Goal: Transaction & Acquisition: Purchase product/service

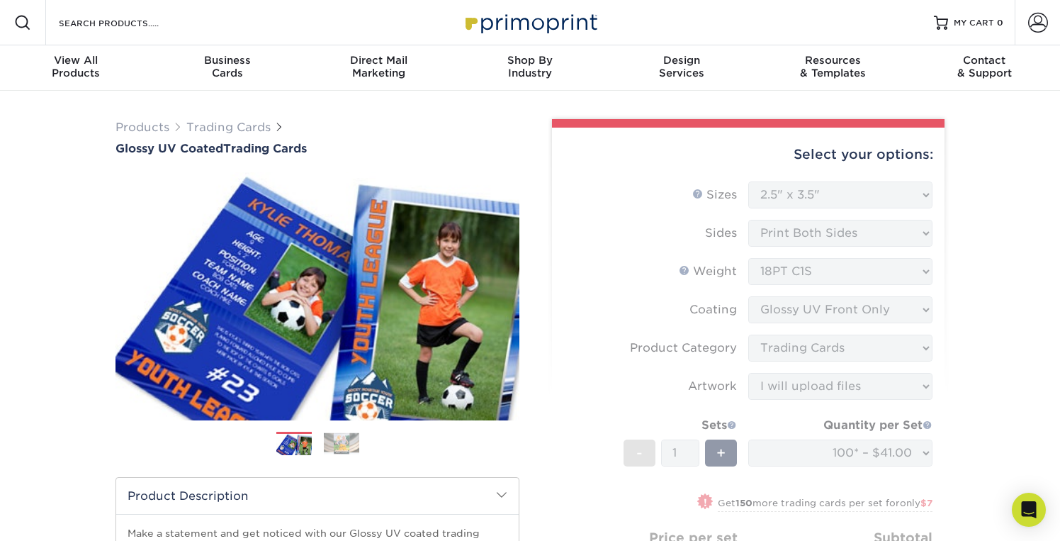
select select "2.50x3.50"
select select "c2f9bce9-36c2-409d-b101-c29d9d031e18"
select select "upload"
select select "100* – $41.00"
select select "112ffa23-9d02-4f11-8dd7-e63311db5207"
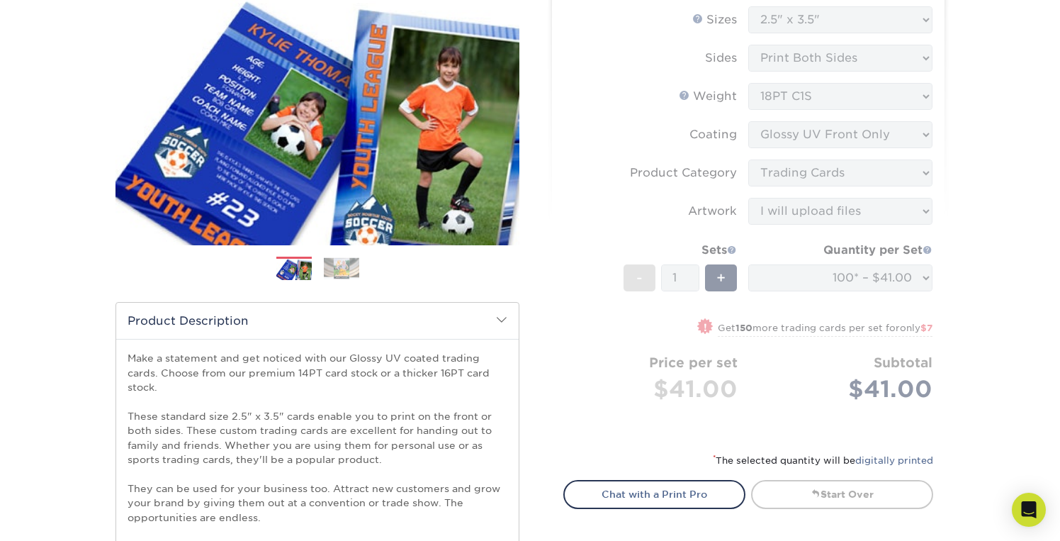
scroll to position [180, 0]
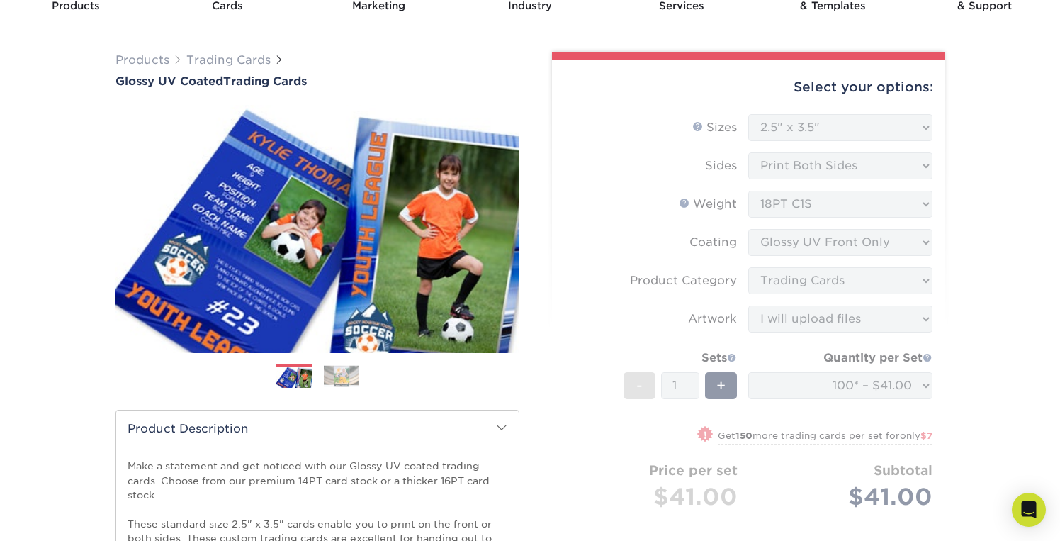
scroll to position [0, 0]
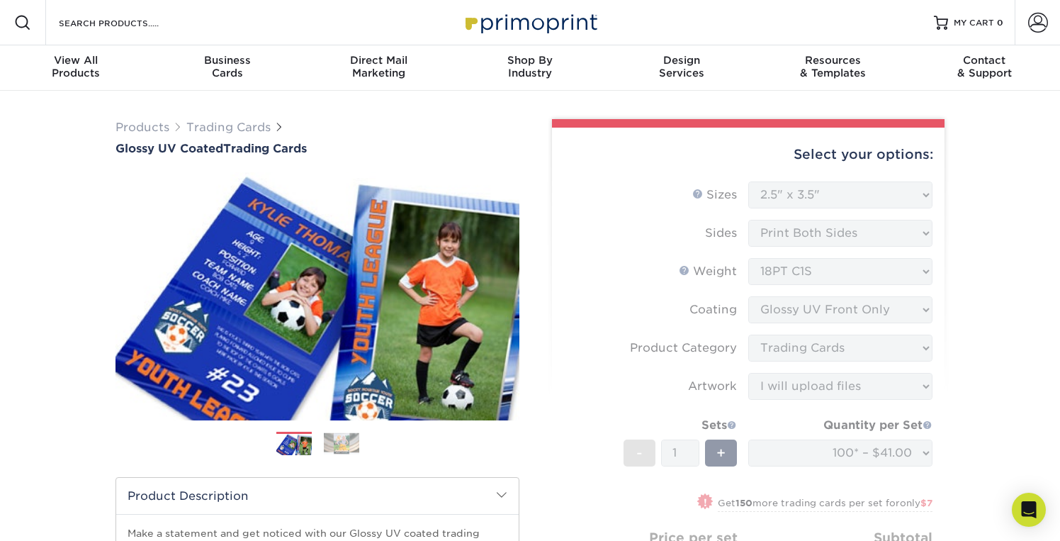
click at [863, 229] on form "Sizes Help Sizes Please Select 2.5" x 3.5" Sides Please Select 16PT - 1" at bounding box center [748, 395] width 370 height 429
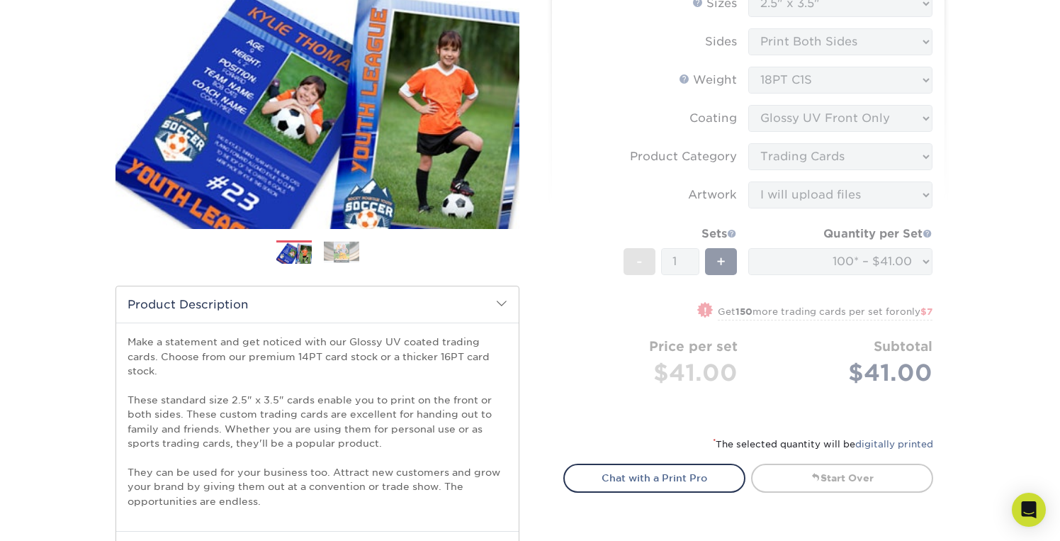
scroll to position [191, 0]
click at [802, 480] on link "Start Over" at bounding box center [842, 478] width 182 height 28
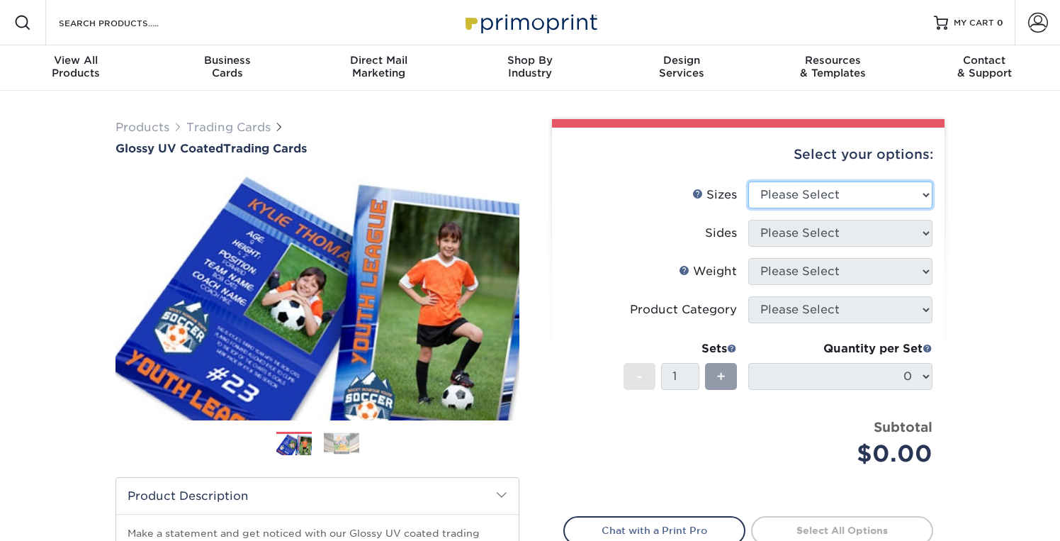
click at [835, 196] on select "Please Select 2.5" x 3.5"" at bounding box center [840, 194] width 184 height 27
select select "2.50x3.50"
click at [748, 181] on select "Please Select 2.5" x 3.5"" at bounding box center [840, 194] width 184 height 27
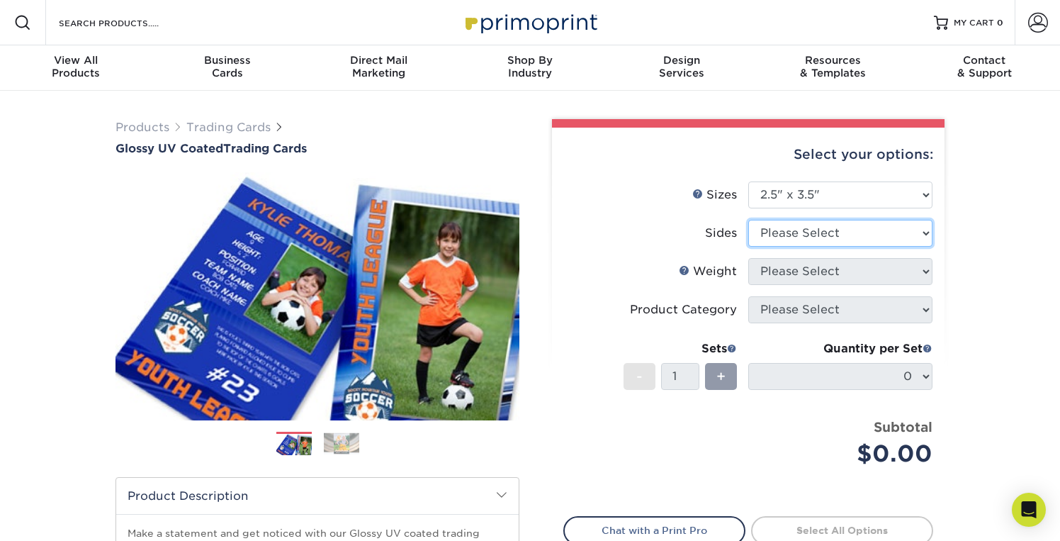
click at [834, 227] on select "Please Select Print Both Sides Print Front Only" at bounding box center [840, 233] width 184 height 27
select select "13abbda7-1d64-4f25-8bb2-c179b224825d"
click at [748, 220] on select "Please Select Print Both Sides Print Front Only" at bounding box center [840, 233] width 184 height 27
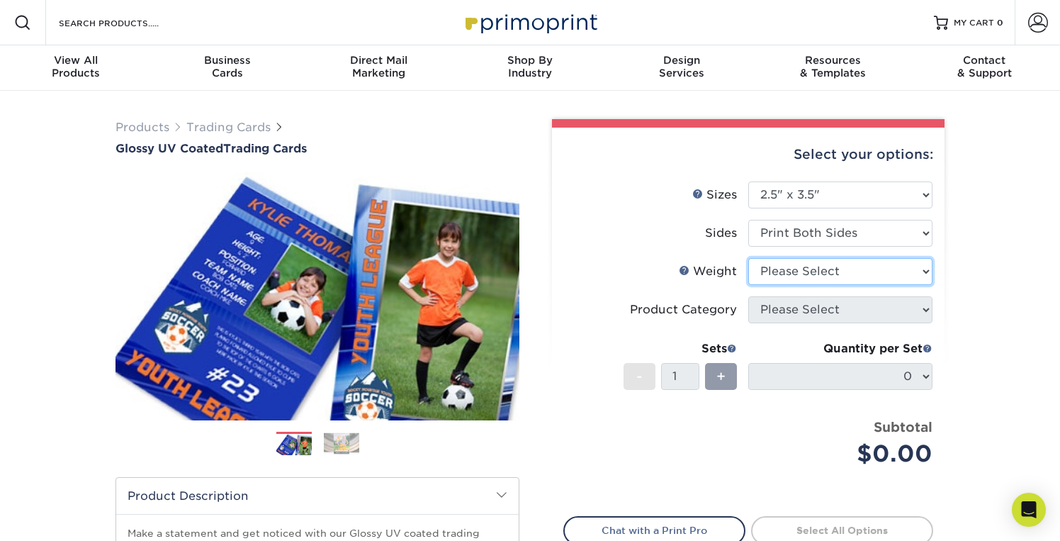
click at [834, 268] on select "Please Select 16PT 14PT 18PT C1S" at bounding box center [840, 271] width 184 height 27
select select "18PTC1S"
click at [748, 258] on select "Please Select 16PT 14PT 18PT C1S" at bounding box center [840, 271] width 184 height 27
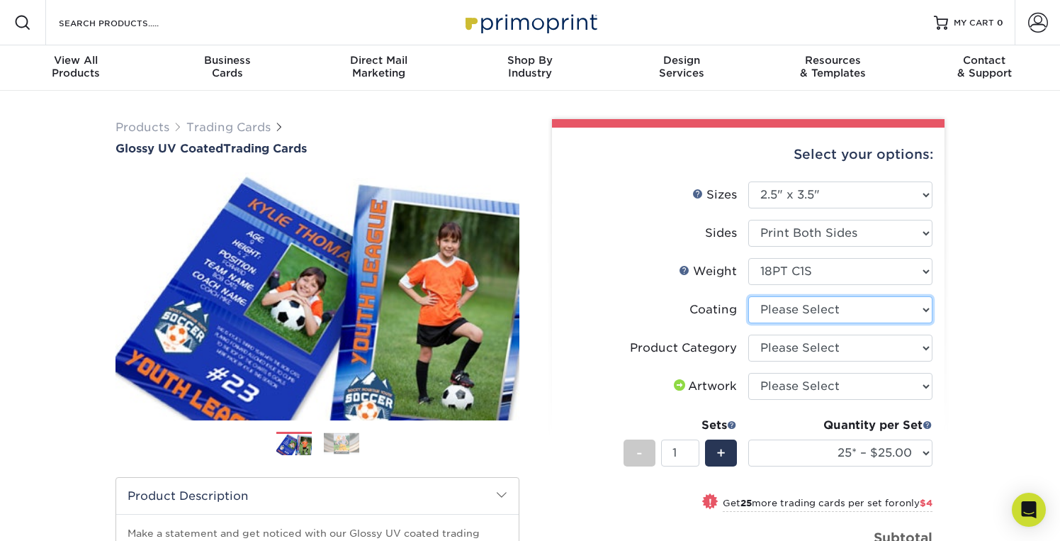
click at [833, 312] on select at bounding box center [840, 309] width 184 height 27
select select "1e8116af-acfc-44b1-83dc-8181aa338834"
click at [748, 296] on select at bounding box center [840, 309] width 184 height 27
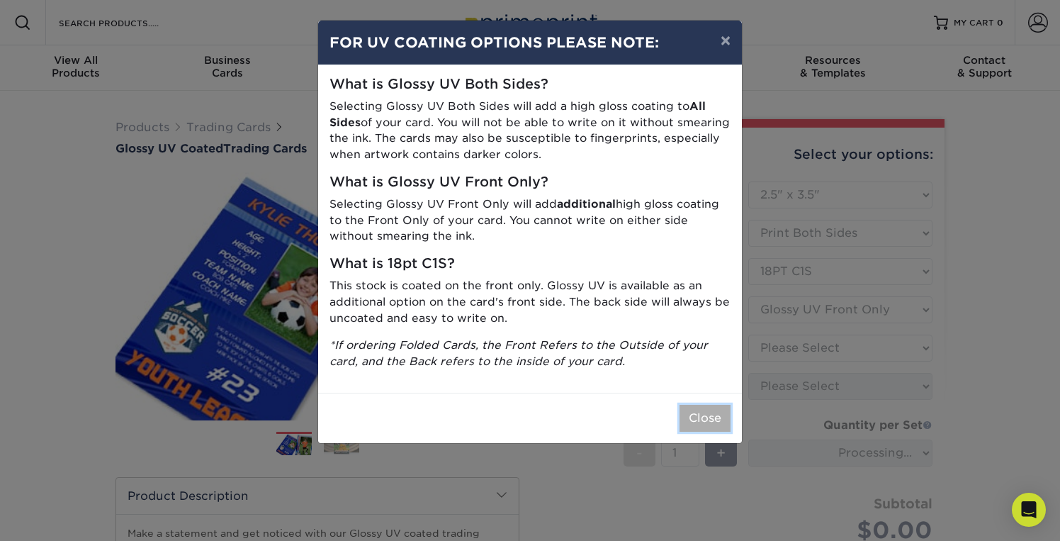
click at [711, 412] on button "Close" at bounding box center [704, 418] width 51 height 27
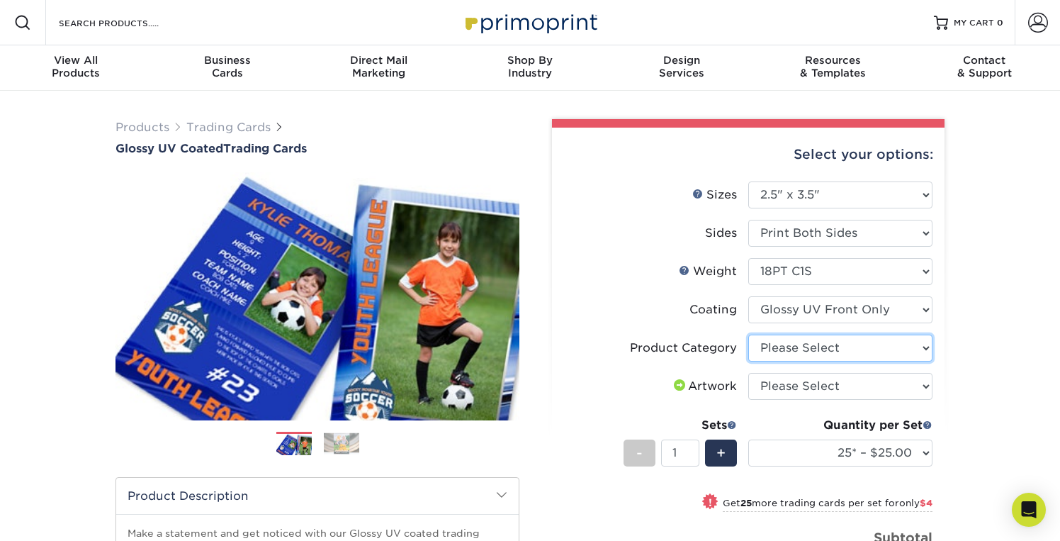
click at [772, 350] on select "Please Select Trading Cards" at bounding box center [840, 347] width 184 height 27
select select "c2f9bce9-36c2-409d-b101-c29d9d031e18"
click at [748, 334] on select "Please Select Trading Cards" at bounding box center [840, 347] width 184 height 27
click at [776, 386] on select "Please Select I will upload files I need a design - $100" at bounding box center [840, 386] width 184 height 27
select select "upload"
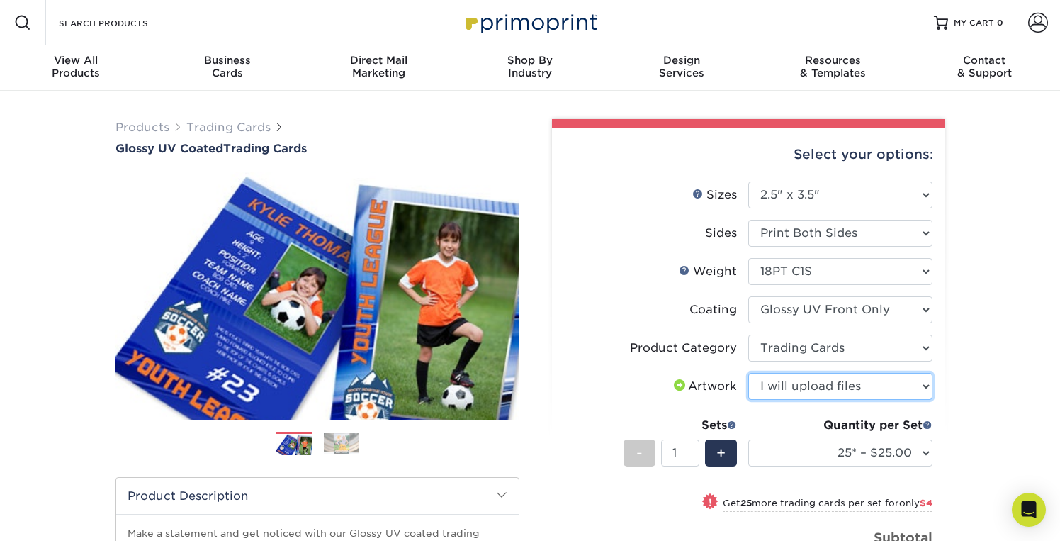
click at [748, 373] on select "Please Select I will upload files I need a design - $100" at bounding box center [840, 386] width 184 height 27
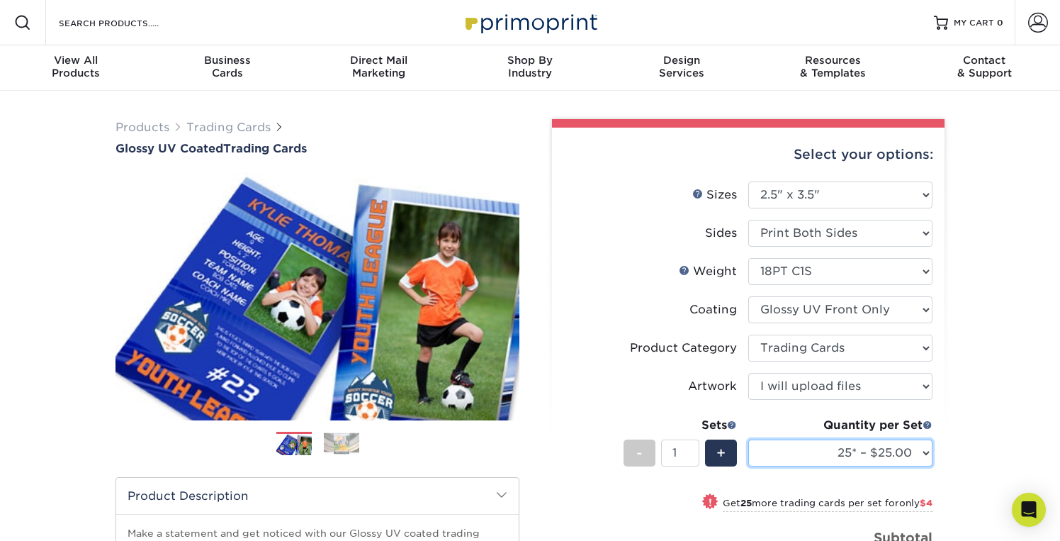
click at [815, 447] on select "25* – $25.00 50* – $29.00 75* – $37.00 100* – $41.00 250* – $48.00 500 – $58.00…" at bounding box center [840, 452] width 184 height 27
click at [748, 439] on select "25* – $25.00 50* – $29.00 75* – $37.00 100* – $41.00 250* – $48.00 500 – $58.00…" at bounding box center [840, 452] width 184 height 27
click at [844, 445] on select "25* – $25.00 50* – $29.00 75* – $37.00 100* – $41.00 250* – $48.00 500 – $58.00…" at bounding box center [840, 452] width 184 height 27
click at [748, 439] on select "25* – $25.00 50* – $29.00 75* – $37.00 100* – $41.00 250* – $48.00 500 – $58.00…" at bounding box center [840, 452] width 184 height 27
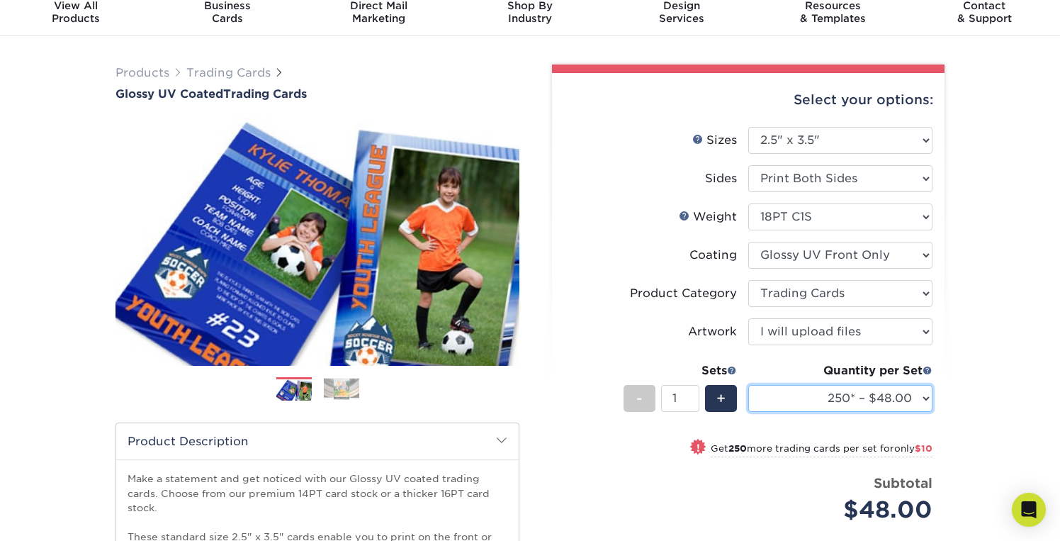
scroll to position [56, 0]
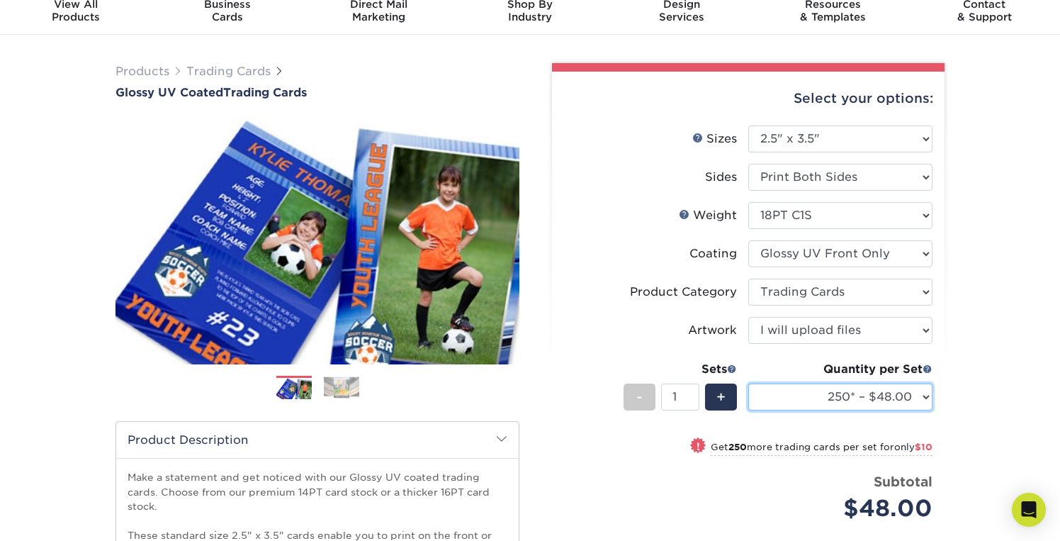
click at [873, 395] on select "25* – $25.00 50* – $29.00 75* – $37.00 100* – $41.00 250* – $48.00 500 – $58.00…" at bounding box center [840, 396] width 184 height 27
click at [748, 383] on select "25* – $25.00 50* – $29.00 75* – $37.00 100* – $41.00 250* – $48.00 500 – $58.00…" at bounding box center [840, 396] width 184 height 27
click at [871, 397] on select "25* – $25.00 50* – $29.00 75* – $37.00 100* – $41.00 250* – $48.00 500 – $58.00…" at bounding box center [840, 396] width 184 height 27
click at [748, 383] on select "25* – $25.00 50* – $29.00 75* – $37.00 100* – $41.00 250* – $48.00 500 – $58.00…" at bounding box center [840, 396] width 184 height 27
click at [864, 446] on small "Get 150 more trading cards per set for only $7" at bounding box center [825, 448] width 215 height 14
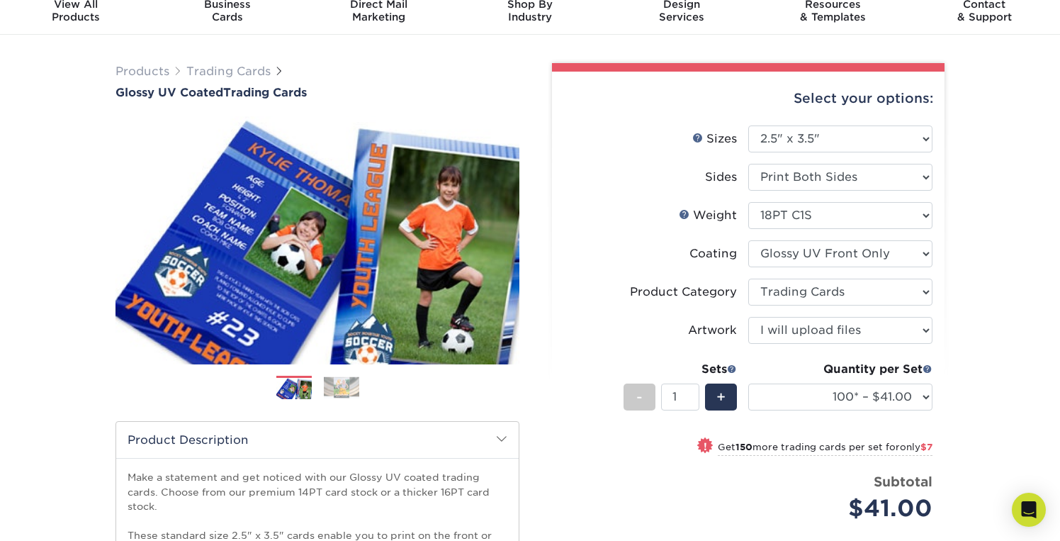
select select "250* – $48.00"
